Goal: Information Seeking & Learning: Learn about a topic

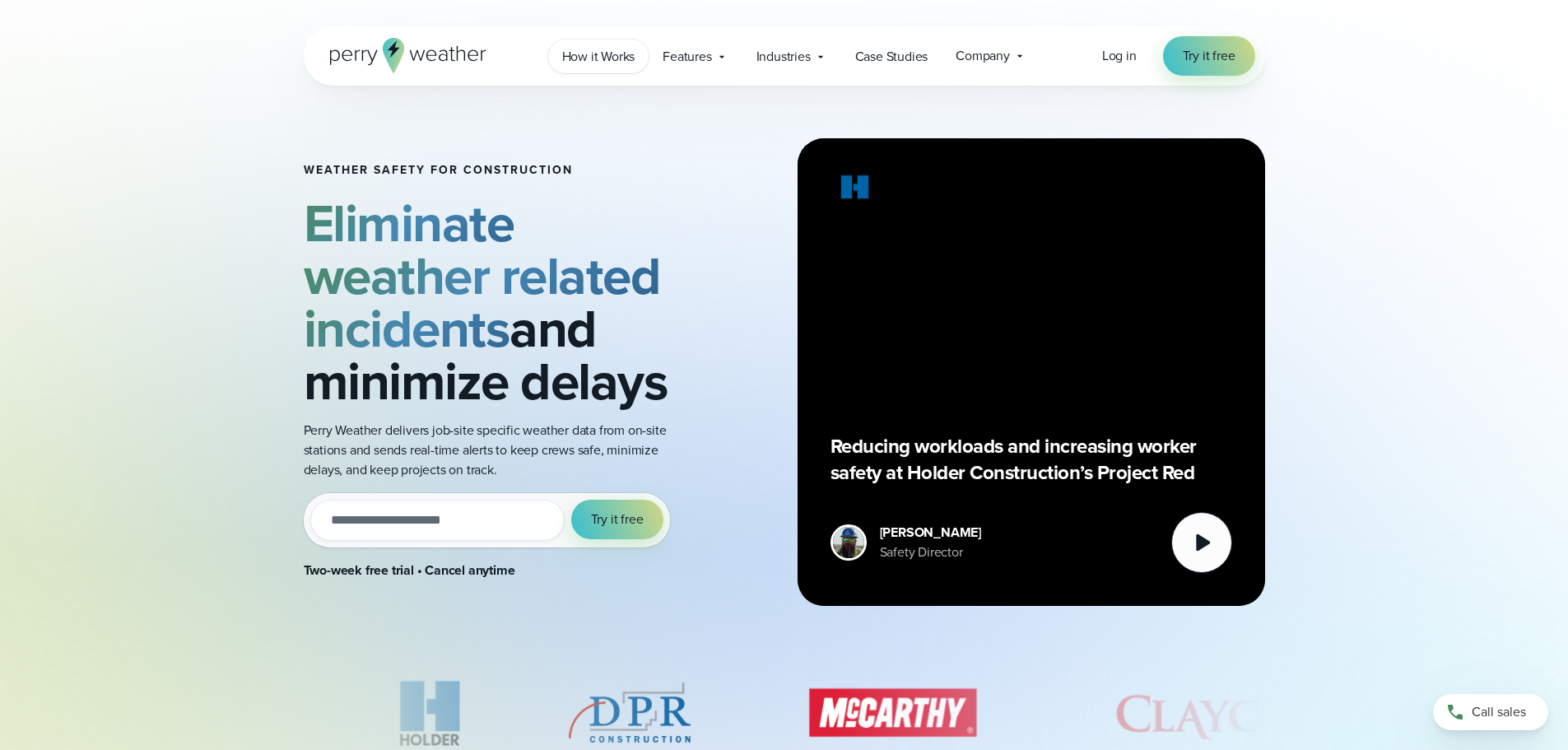
click at [596, 59] on span "How it Works" at bounding box center [599, 57] width 73 height 20
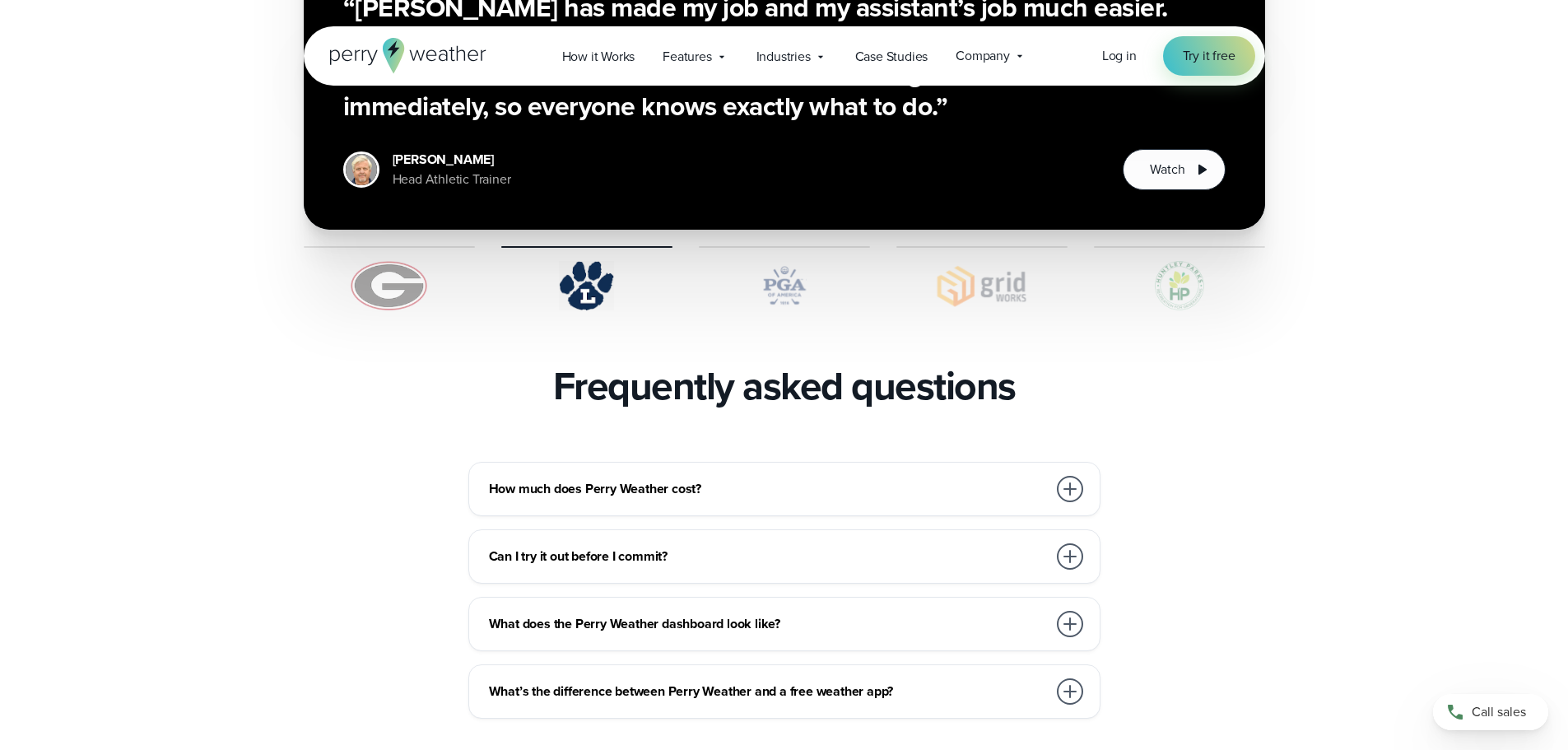
scroll to position [3456, 0]
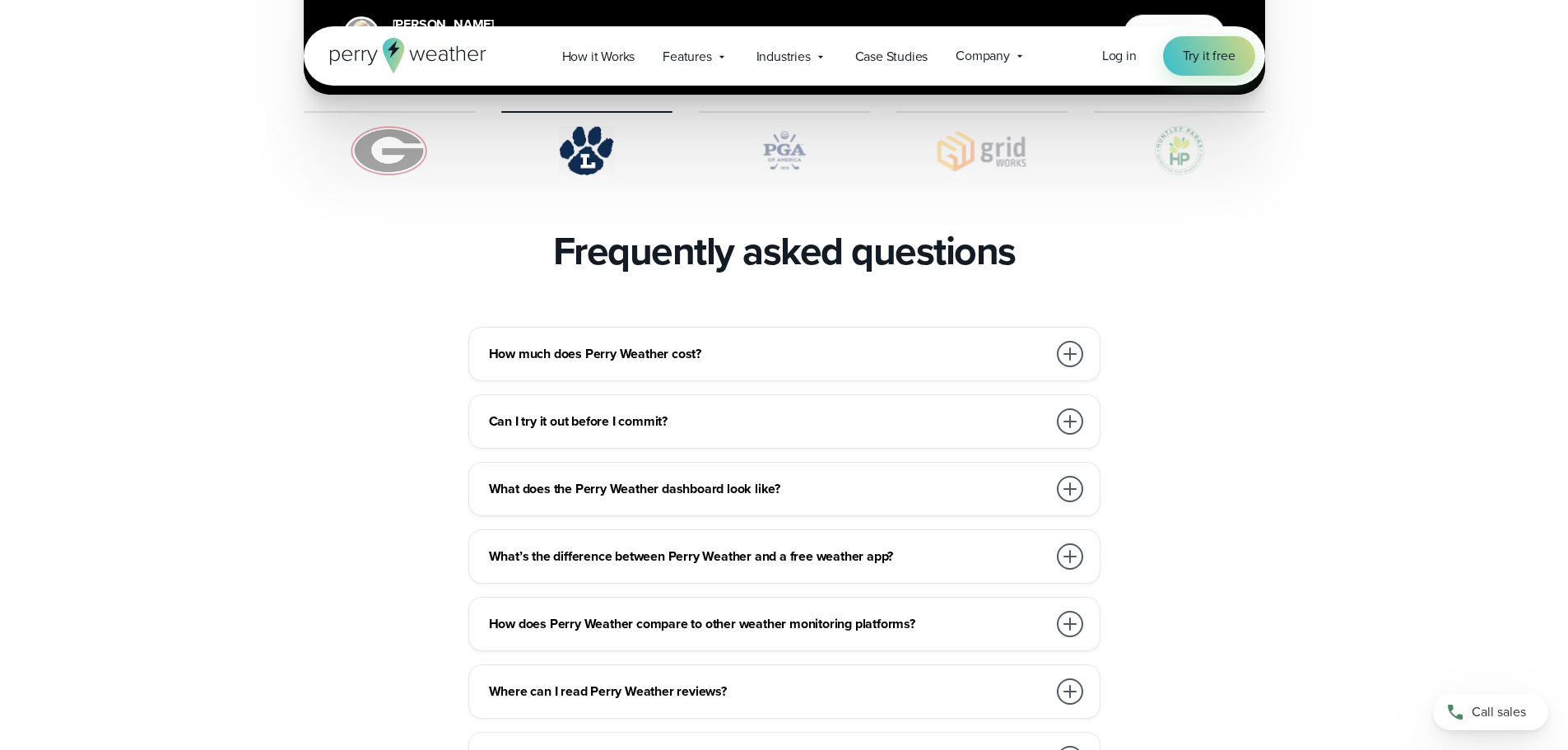
click at [633, 337] on div "How much does Perry Weather cost?" at bounding box center [787, 354] width 598 height 33
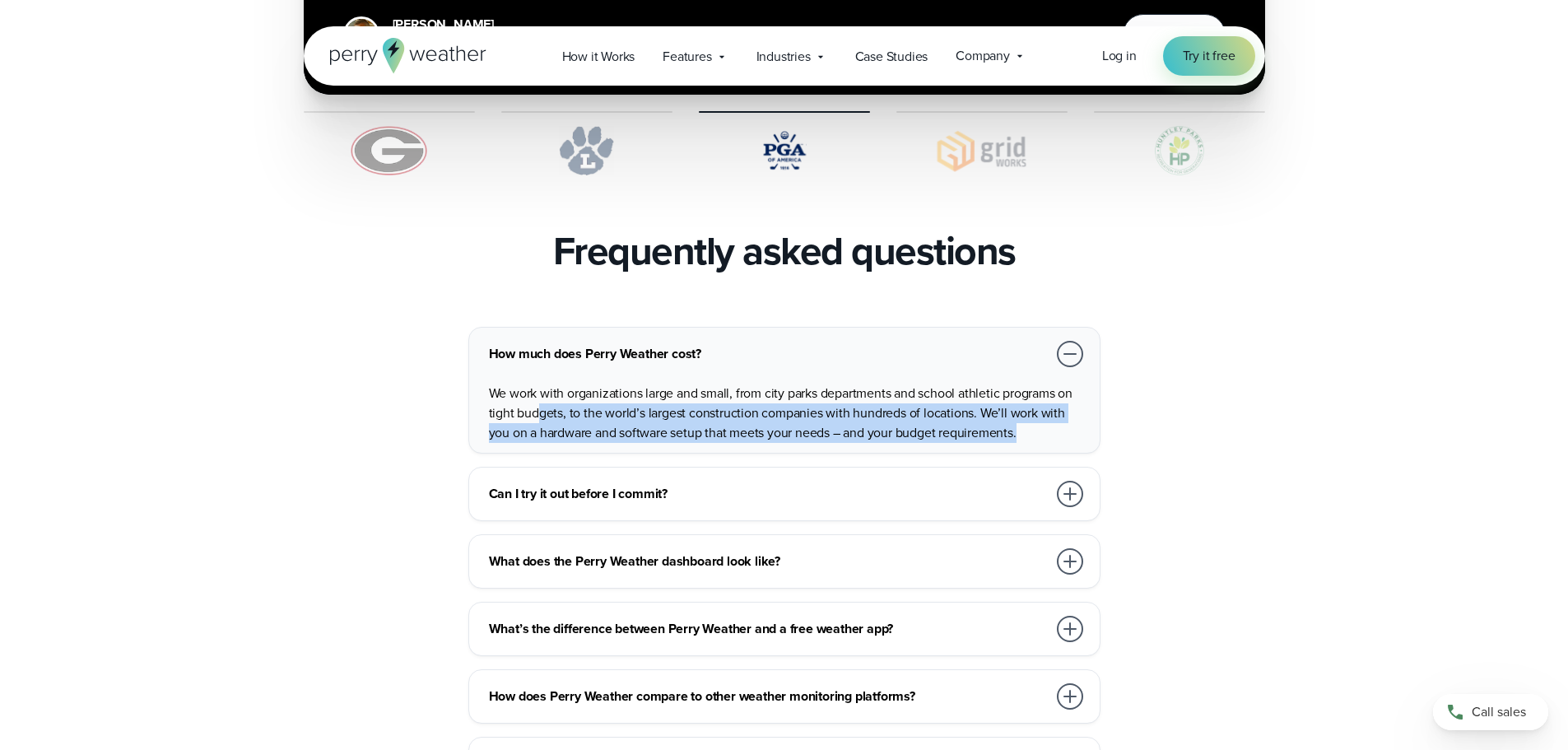
drag, startPoint x: 539, startPoint y: 377, endPoint x: 1029, endPoint y: 388, distance: 490.1
click at [1029, 388] on p "We work with organizations large and small, from city parks departments and sch…" at bounding box center [787, 413] width 598 height 59
click at [878, 391] on p "We work with organizations large and small, from city parks departments and sch…" at bounding box center [787, 413] width 598 height 59
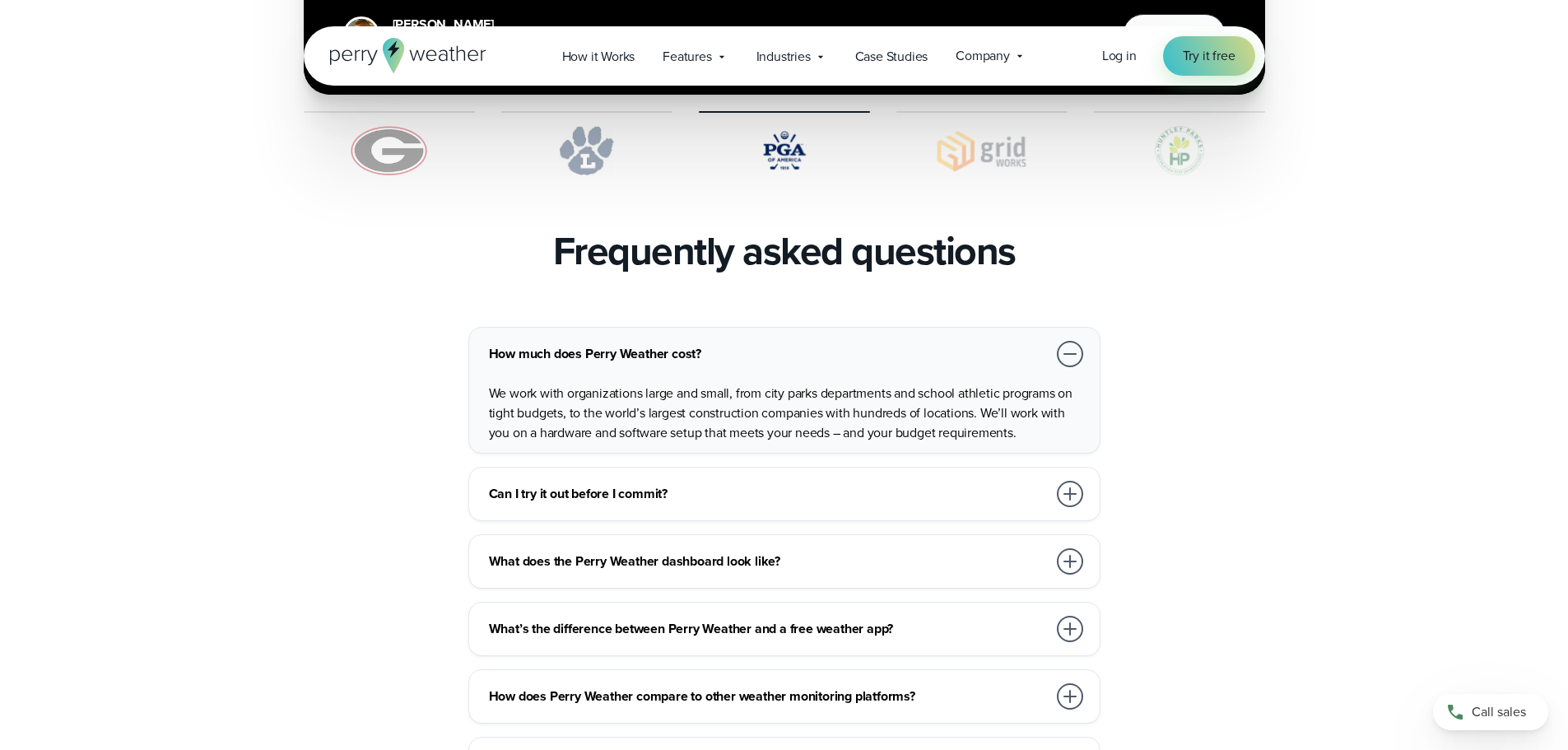
click at [120, 228] on section "Frequently asked questions" at bounding box center [784, 251] width 1568 height 46
click at [1244, 441] on div "How much does Perry Weather cost? We work with organizations large and small, f…" at bounding box center [784, 660] width 961 height 667
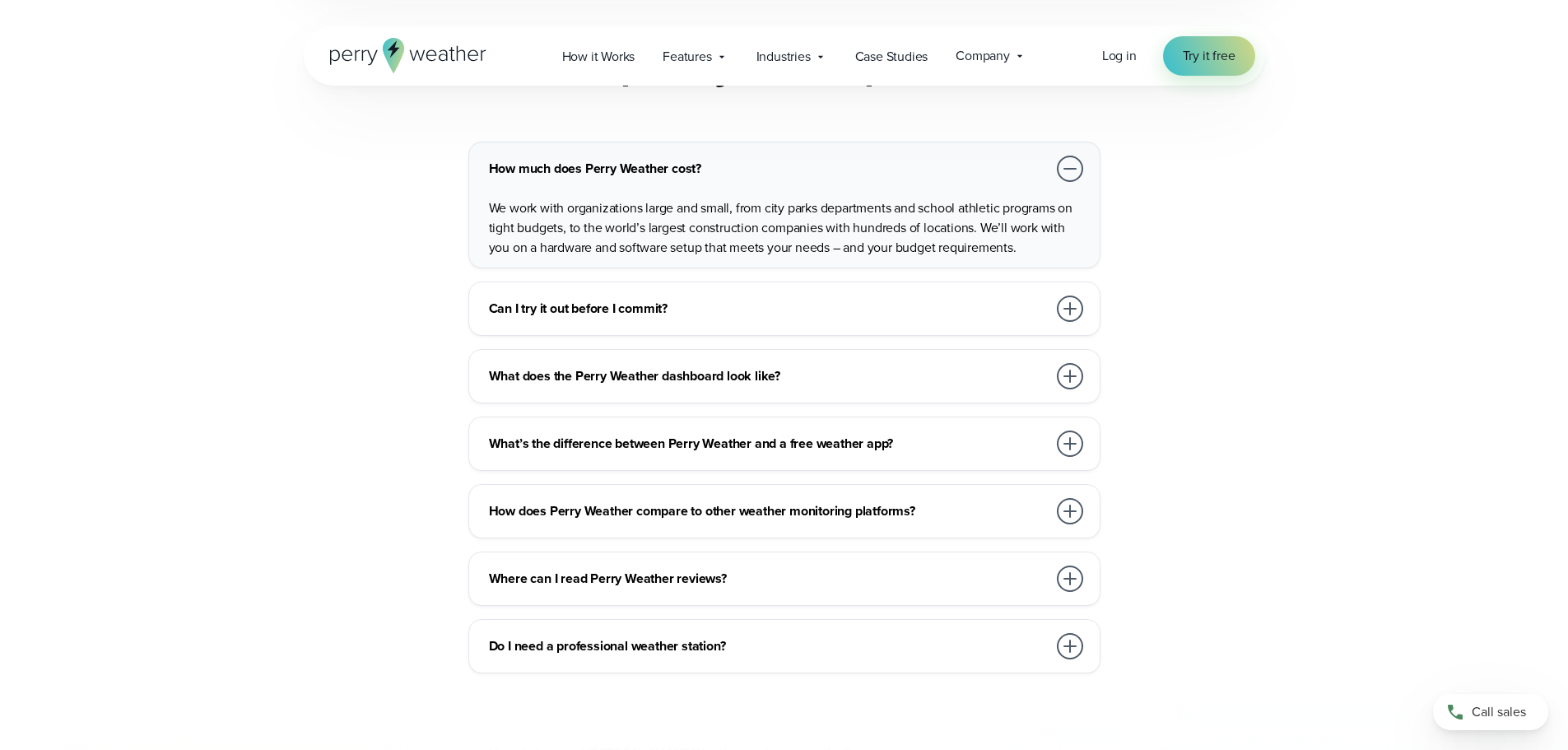
scroll to position [3704, 0]
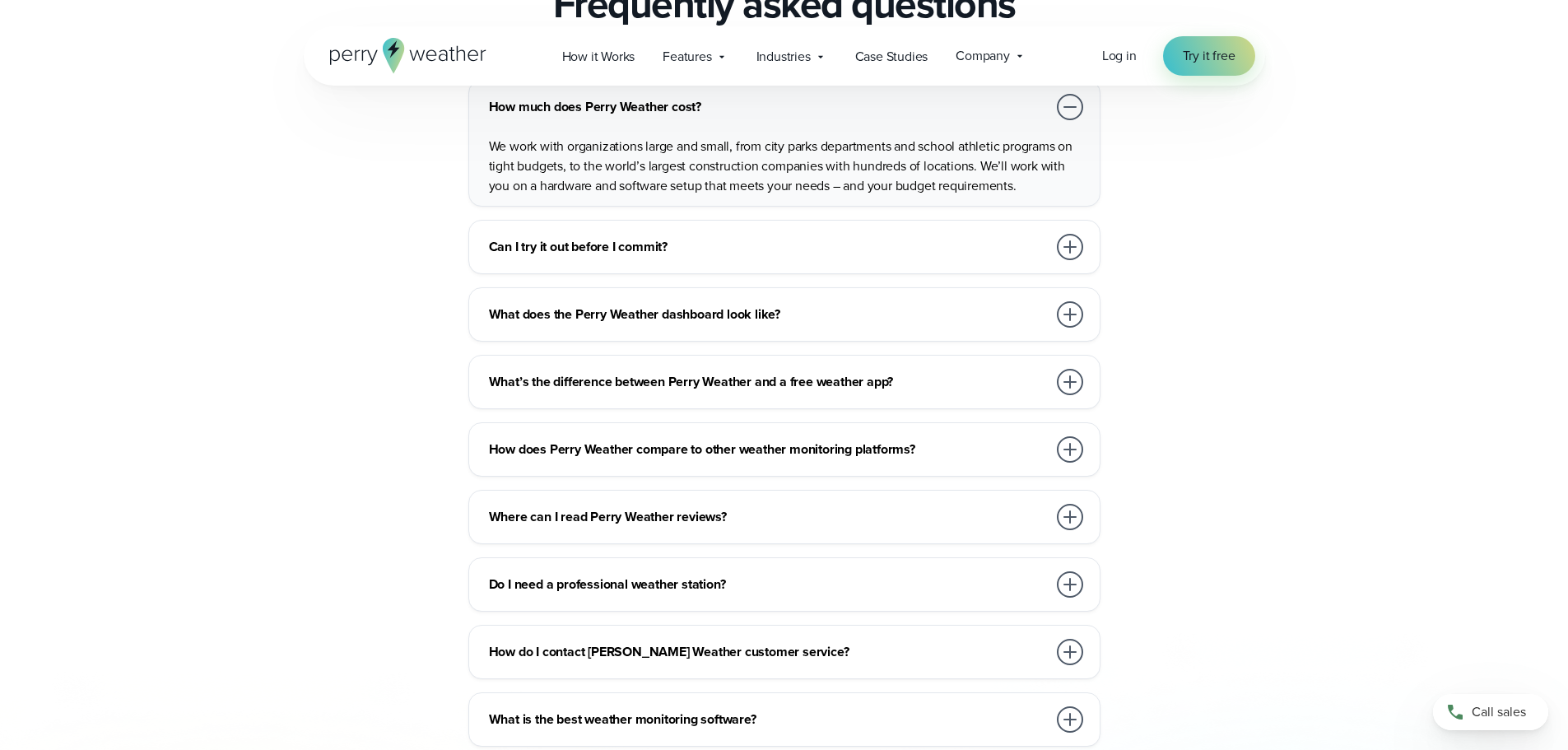
click at [372, 338] on div "How much does Perry Weather cost? We work with organizations large and small, f…" at bounding box center [784, 413] width 961 height 667
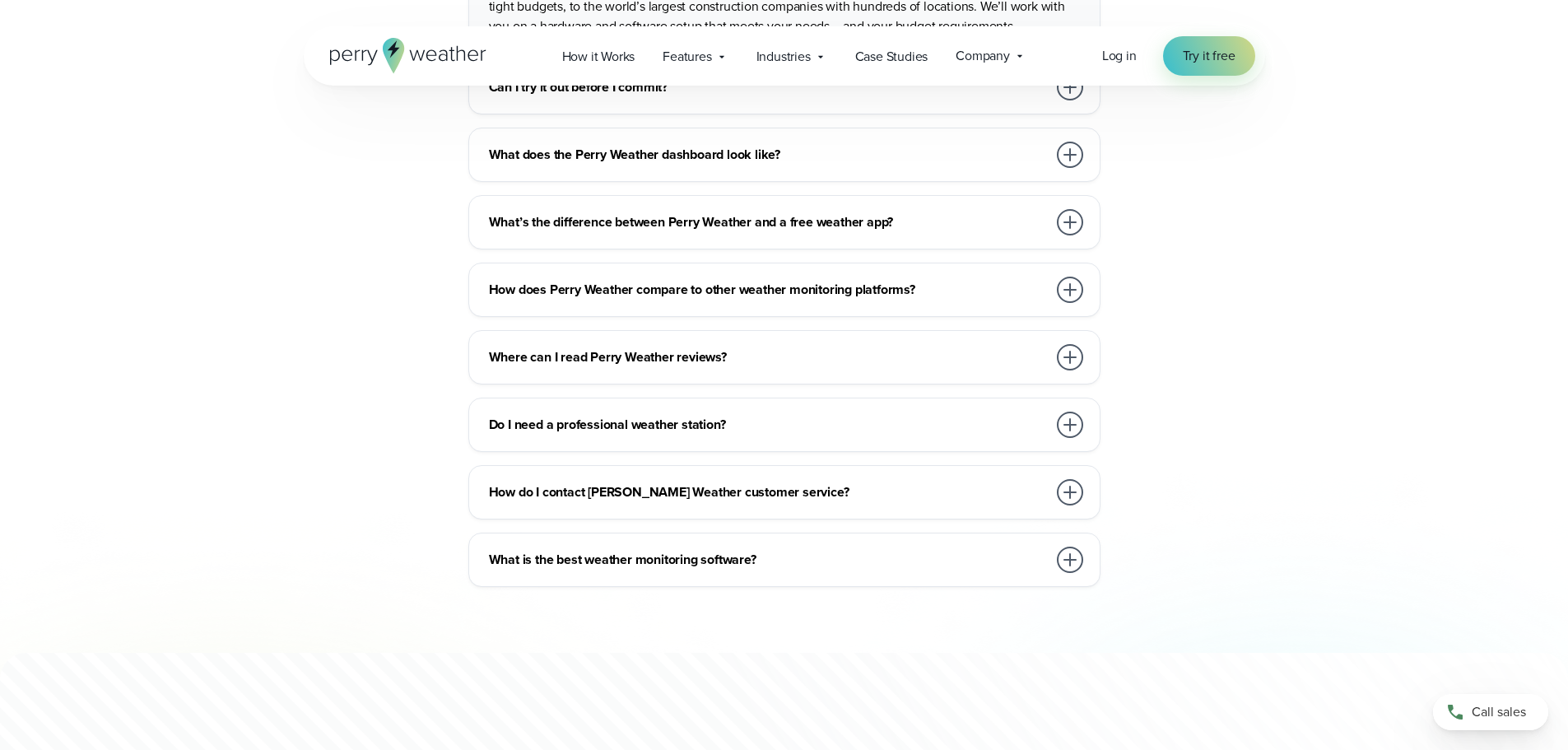
scroll to position [3950, 0]
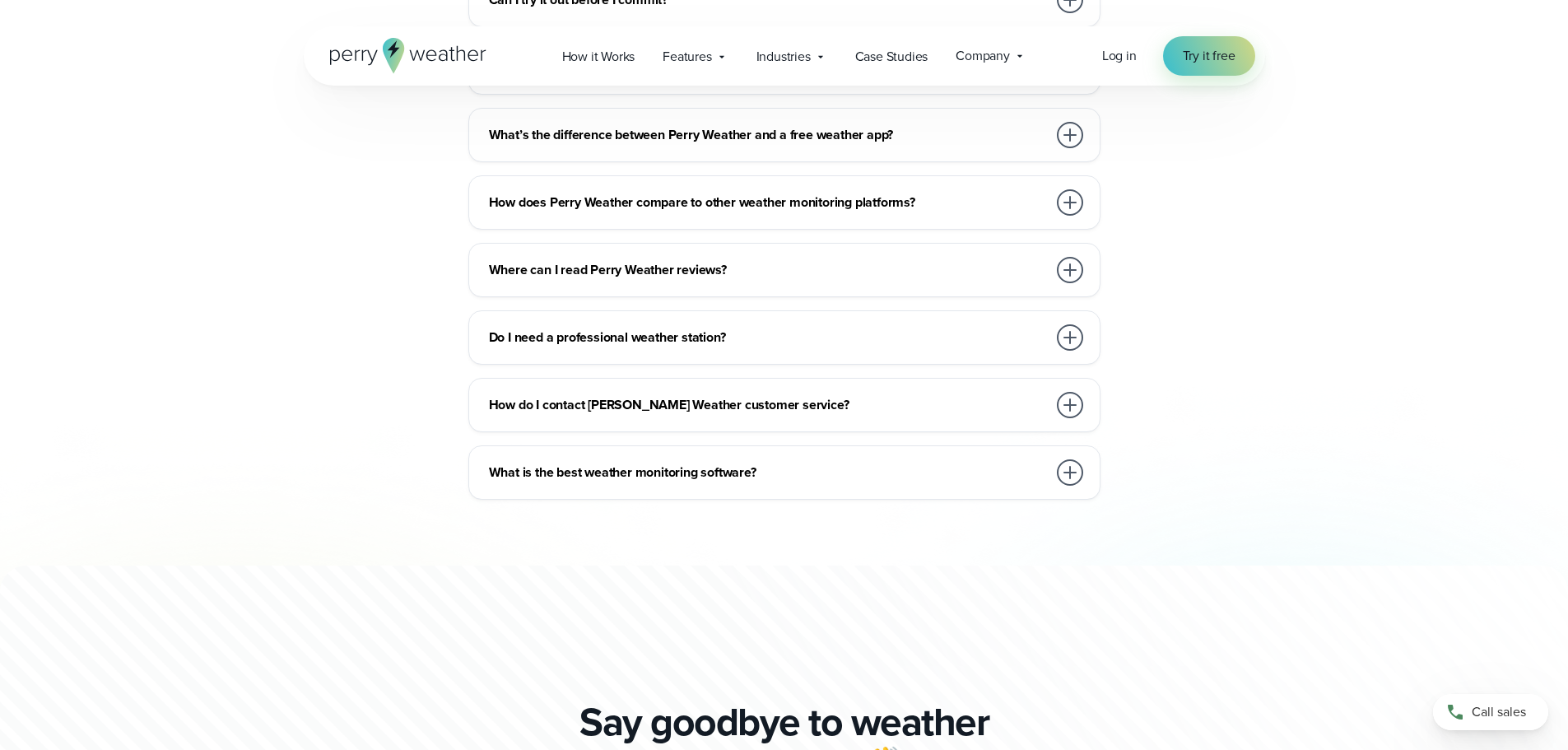
click at [524, 462] on h3 "What is the best weather monitoring software?" at bounding box center [767, 472] width 558 height 20
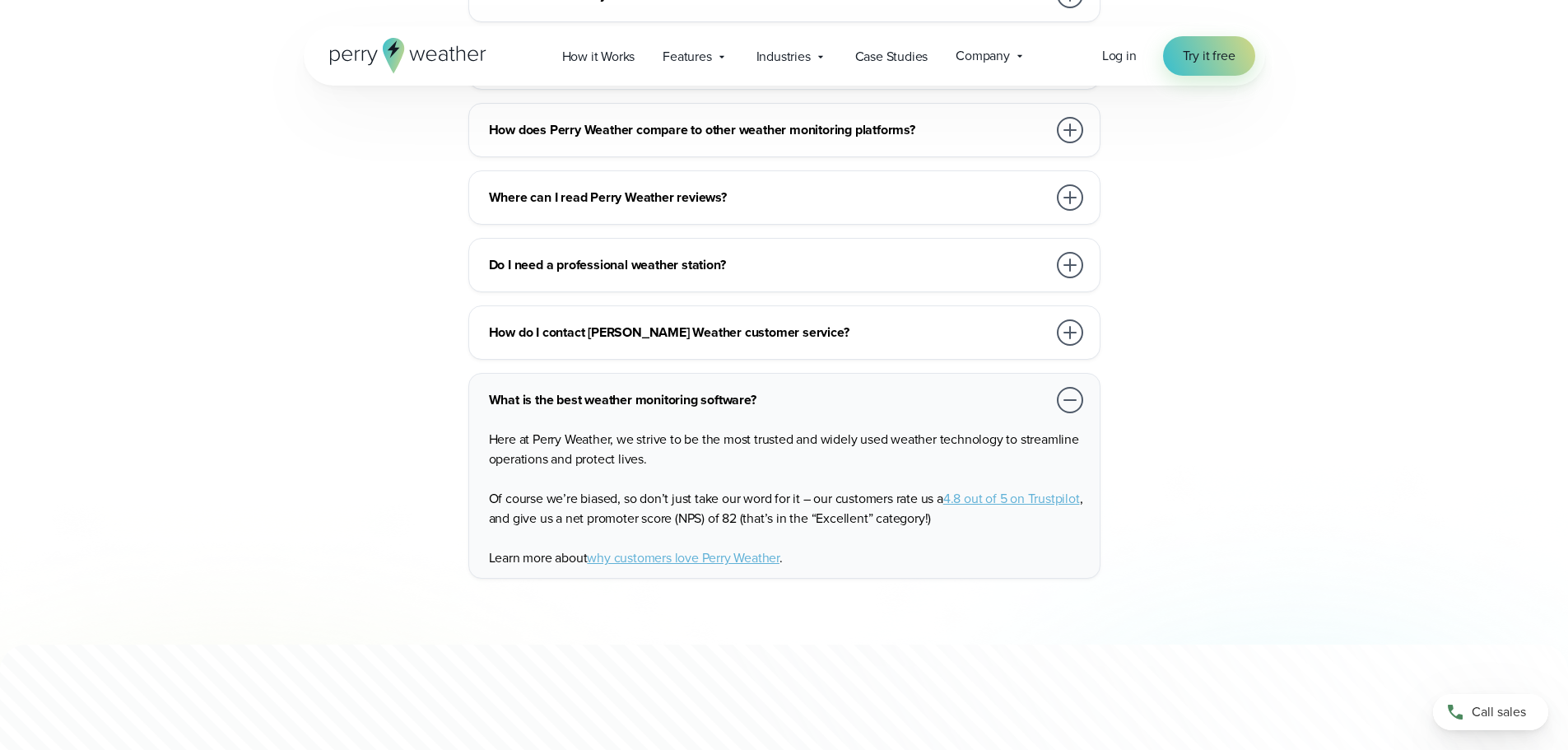
click at [658, 416] on div "What is the best weather monitoring software?" at bounding box center [787, 400] width 598 height 33
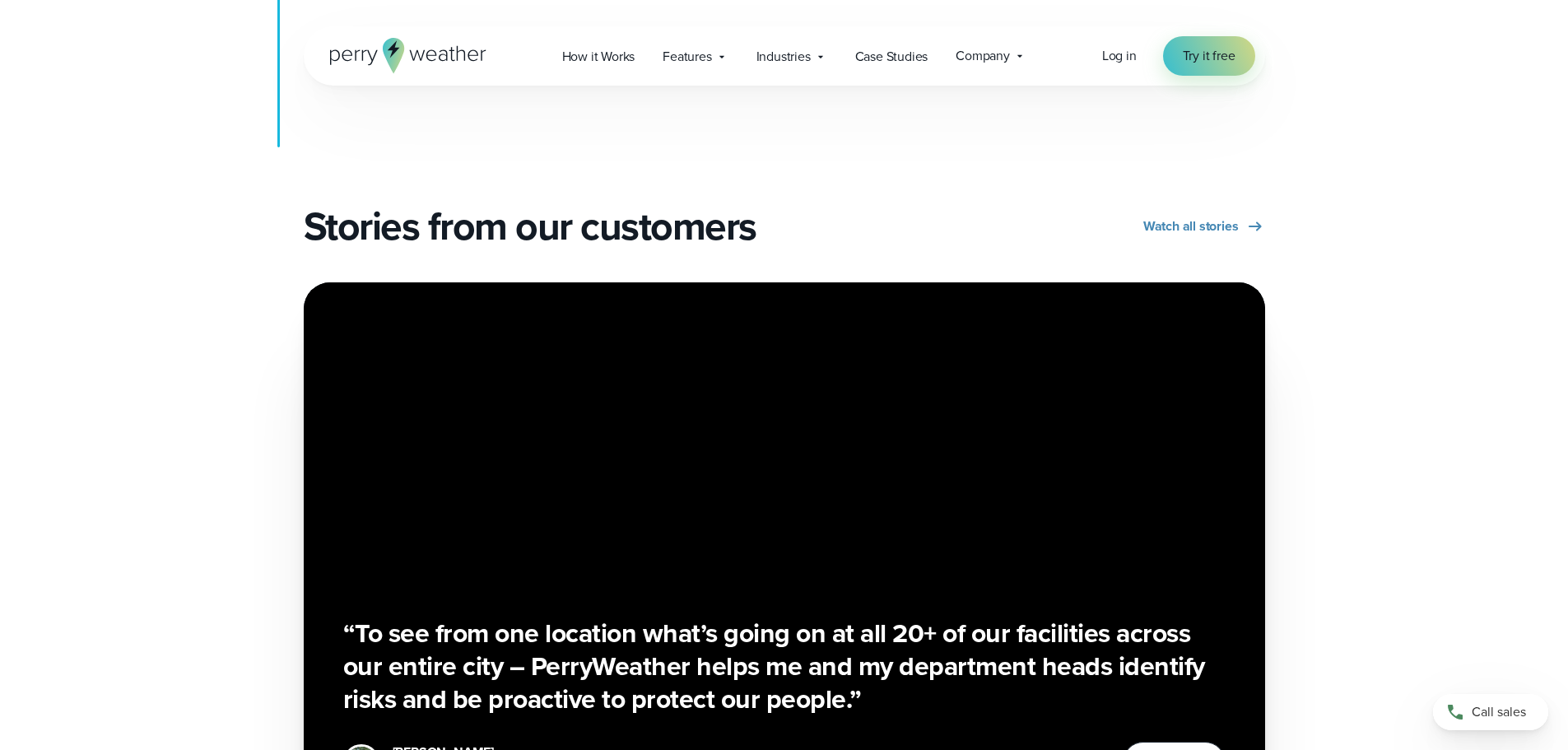
scroll to position [0, 0]
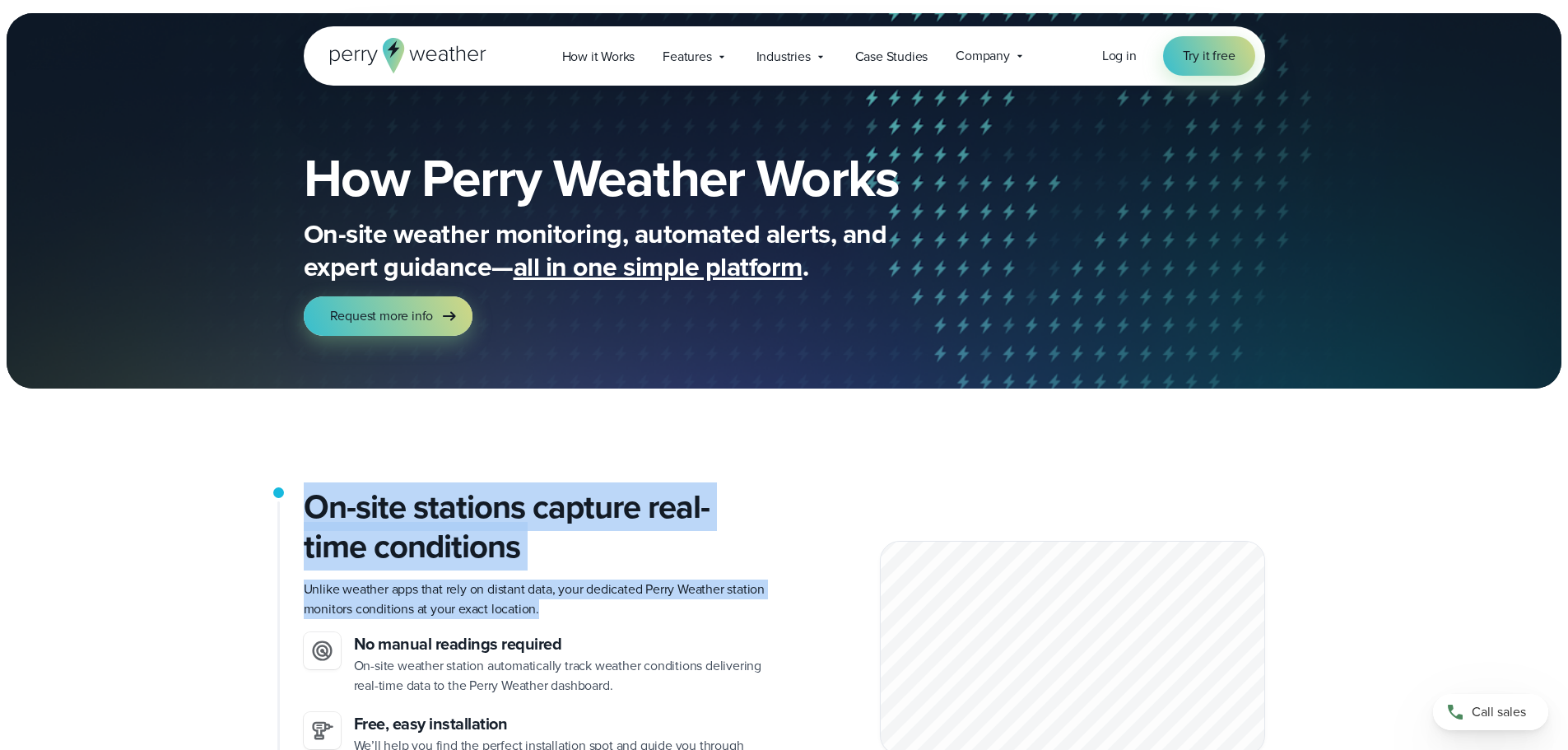
drag, startPoint x: 306, startPoint y: 511, endPoint x: 546, endPoint y: 605, distance: 257.8
click at [546, 605] on div "On-site stations capture real-time conditions Unlike weather apps that rely on …" at bounding box center [537, 647] width 468 height 321
click at [545, 603] on p "Unlike weather apps that rely on distant data, your dedicated Perry Weather sta…" at bounding box center [537, 599] width 468 height 39
